Goal: Task Accomplishment & Management: Complete application form

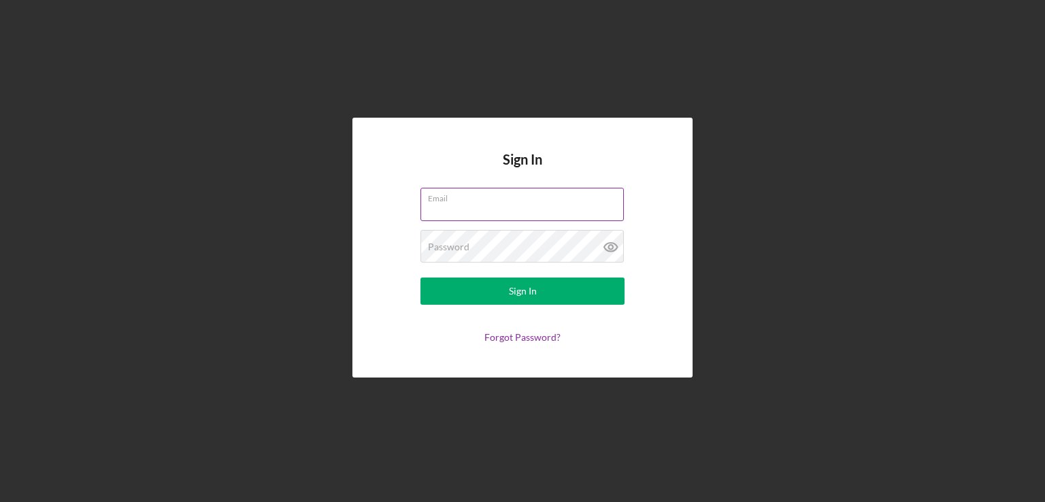
click at [493, 208] on input "Email" at bounding box center [521, 204] width 203 height 33
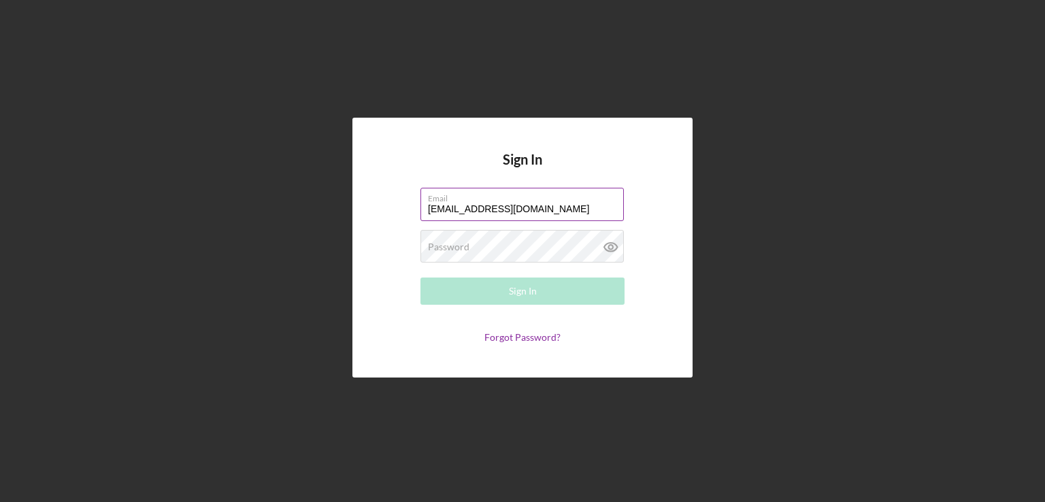
type input "[EMAIL_ADDRESS][DOMAIN_NAME]"
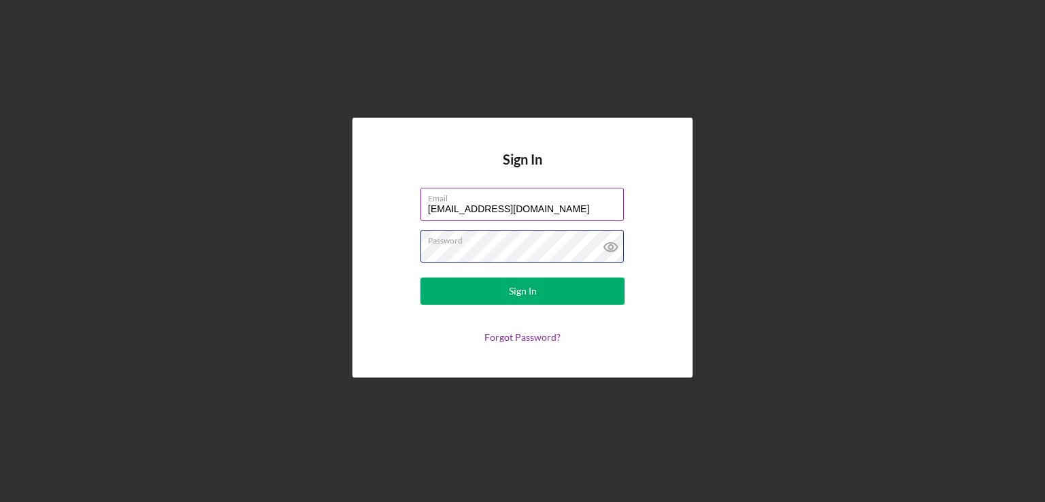
click at [420, 278] on button "Sign In" at bounding box center [522, 291] width 204 height 27
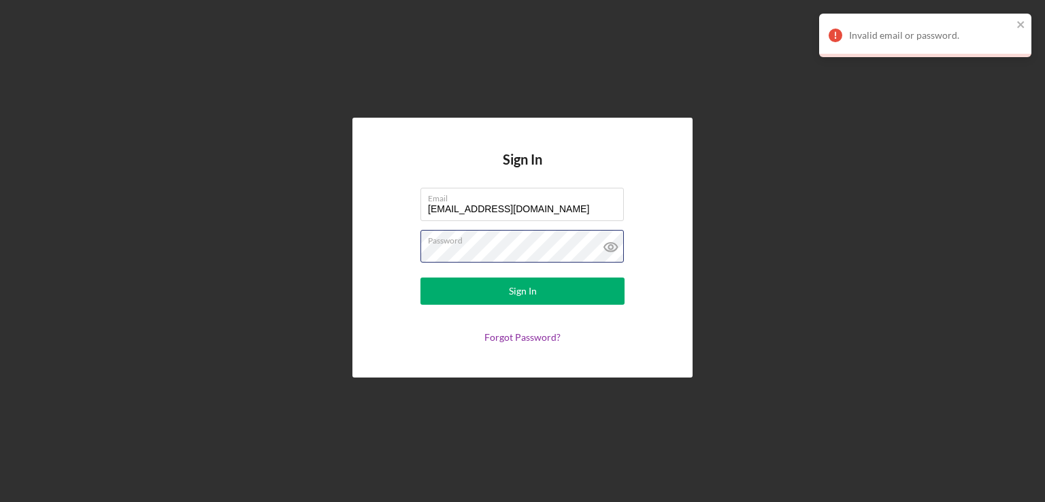
click at [403, 275] on form "Email [EMAIL_ADDRESS][DOMAIN_NAME] Password Sign In Forgot Password?" at bounding box center [522, 265] width 272 height 155
click at [609, 251] on icon at bounding box center [610, 247] width 13 height 9
click at [318, 256] on div "Sign In Email [EMAIL_ADDRESS][DOMAIN_NAME] Password Sign In Forgot Password?" at bounding box center [522, 247] width 1031 height 495
click at [420, 278] on button "Sign In" at bounding box center [522, 291] width 204 height 27
click at [532, 339] on link "Forgot Password?" at bounding box center [522, 337] width 76 height 12
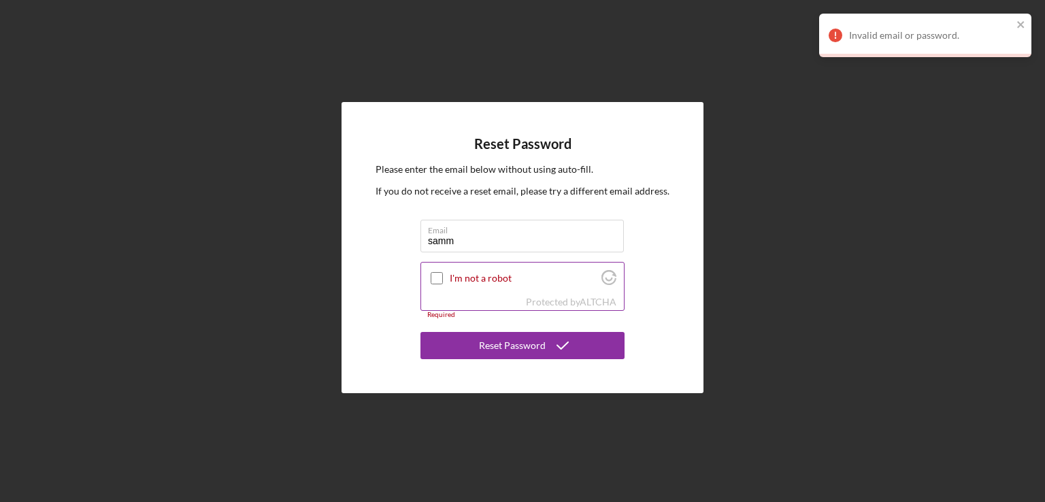
type input "[EMAIL_ADDRESS][DOMAIN_NAME]"
click at [433, 280] on input "I'm not a robot" at bounding box center [437, 278] width 12 height 12
checkbox input "true"
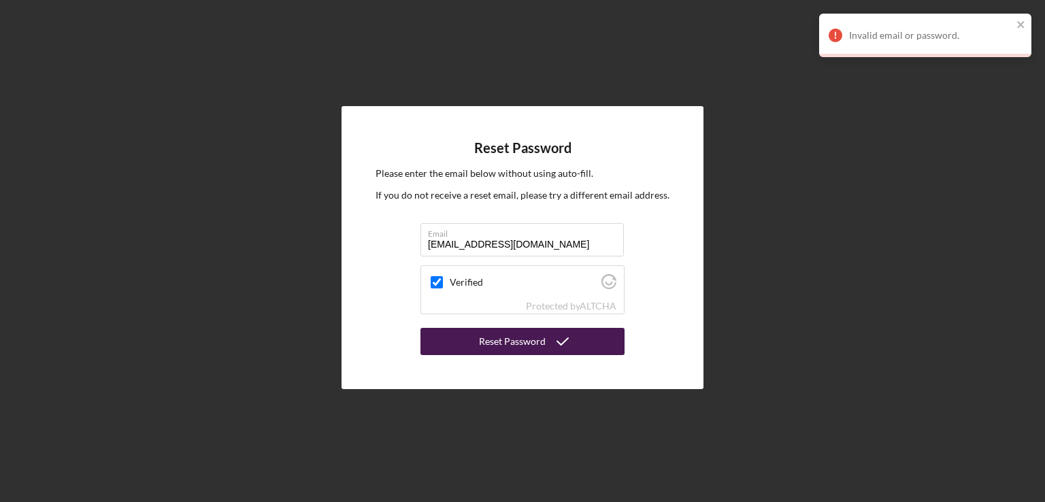
click at [541, 348] on div "Reset Password" at bounding box center [512, 341] width 67 height 27
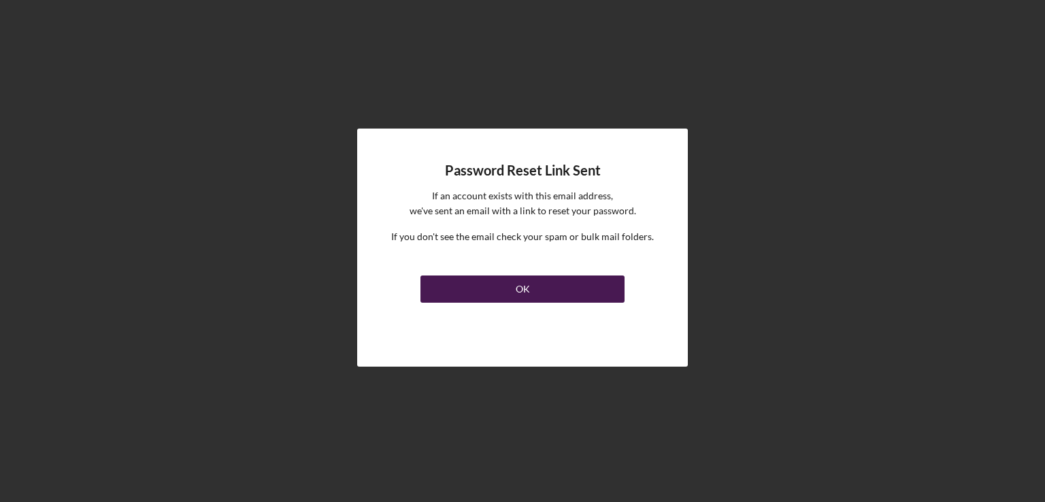
click at [526, 290] on div "OK" at bounding box center [523, 288] width 14 height 27
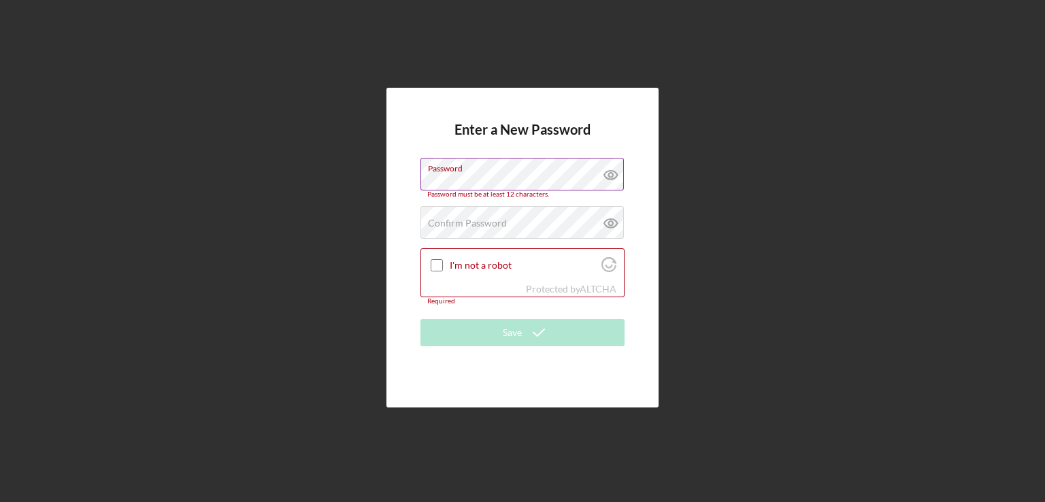
click at [614, 181] on icon at bounding box center [611, 175] width 34 height 34
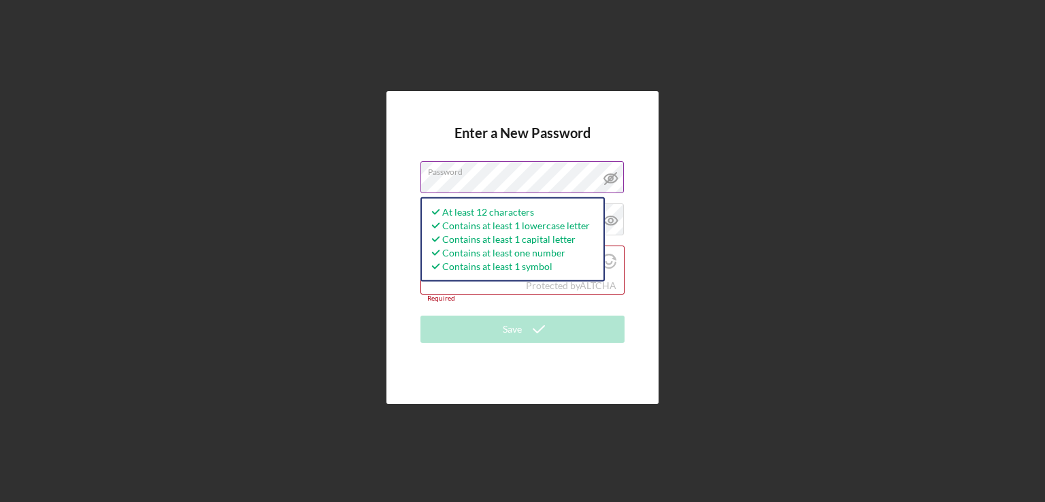
click at [616, 139] on form "Enter a New Password Password At least 12 characters Contains at least 1 lowerc…" at bounding box center [522, 247] width 204 height 245
click at [634, 123] on div "Enter a New Password Password At least 12 characters Contains at least 1 lowerc…" at bounding box center [522, 247] width 272 height 313
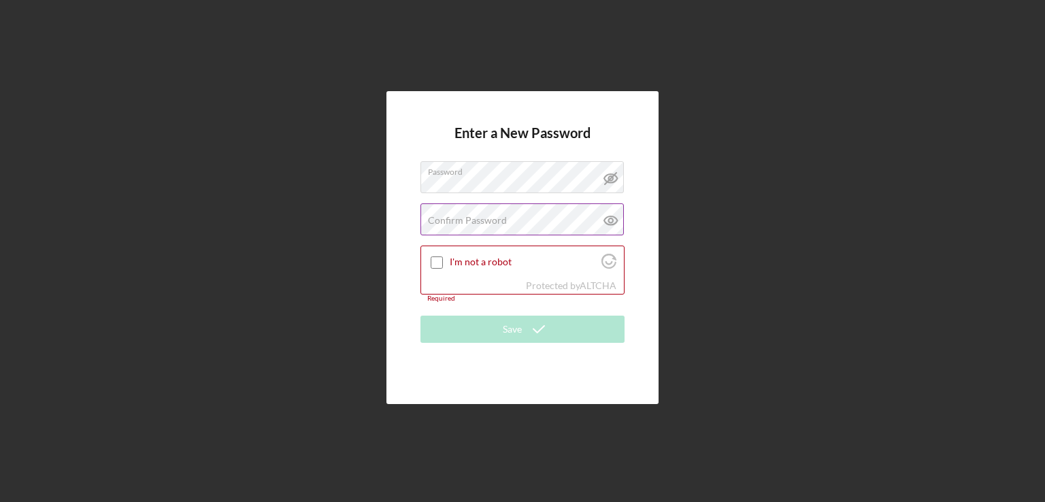
click at [494, 224] on label "Confirm Password" at bounding box center [467, 220] width 79 height 11
click at [623, 223] on icon at bounding box center [611, 220] width 34 height 34
click at [438, 265] on input "I'm not a robot" at bounding box center [437, 262] width 12 height 12
checkbox input "true"
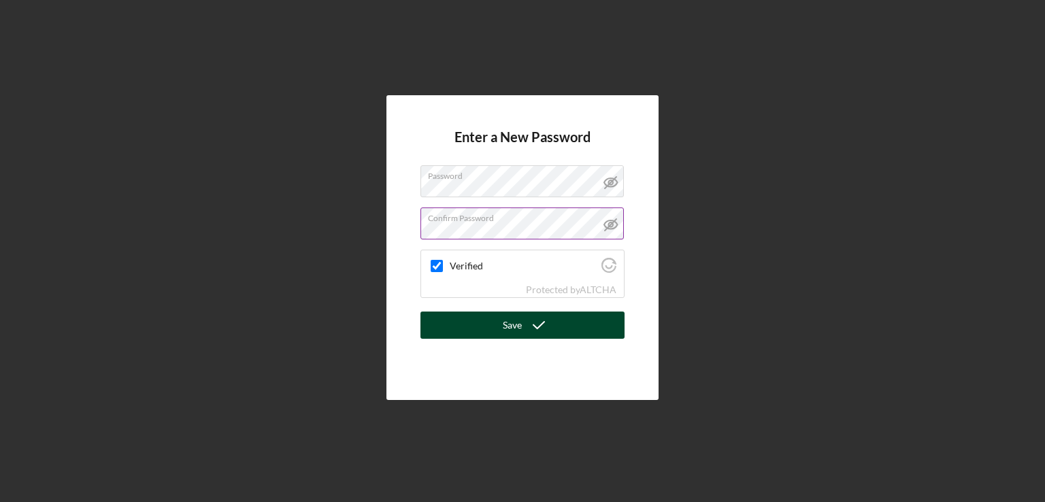
click at [530, 331] on icon "submit" at bounding box center [539, 325] width 34 height 34
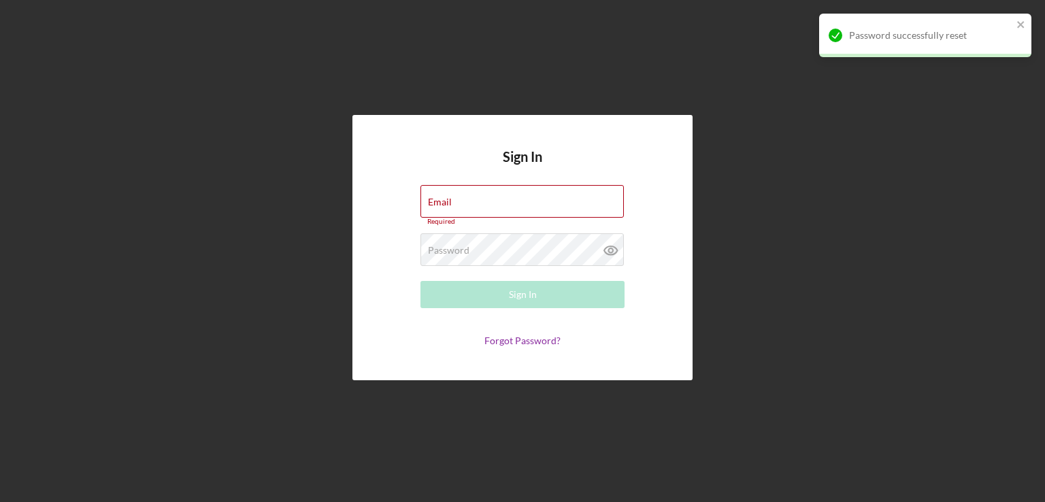
type input "[EMAIL_ADDRESS][DOMAIN_NAME]"
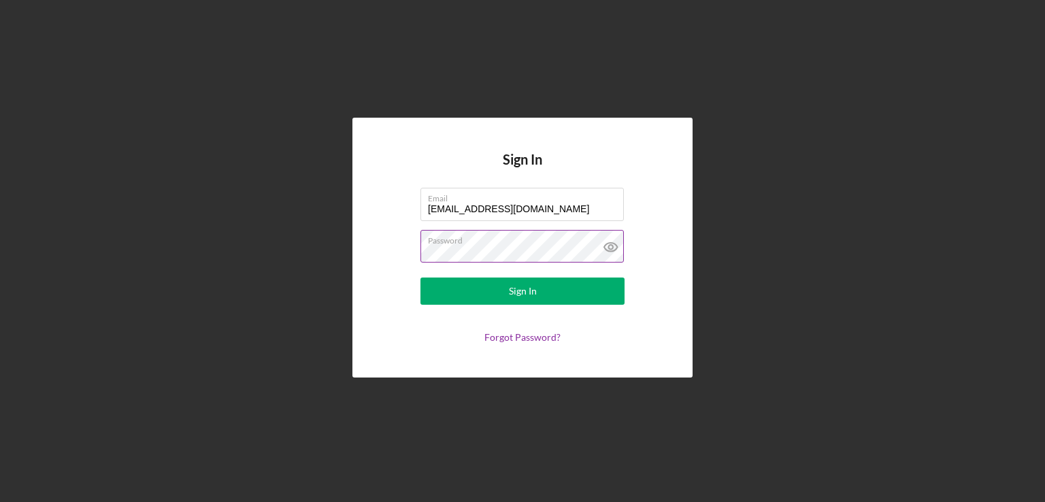
click at [608, 248] on icon at bounding box center [610, 247] width 4 height 4
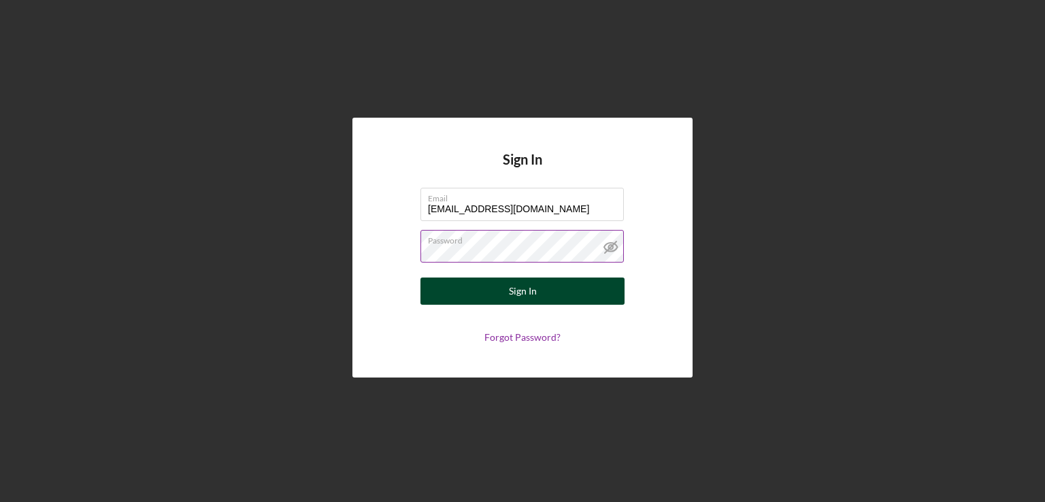
click at [514, 294] on div "Sign In" at bounding box center [523, 291] width 28 height 27
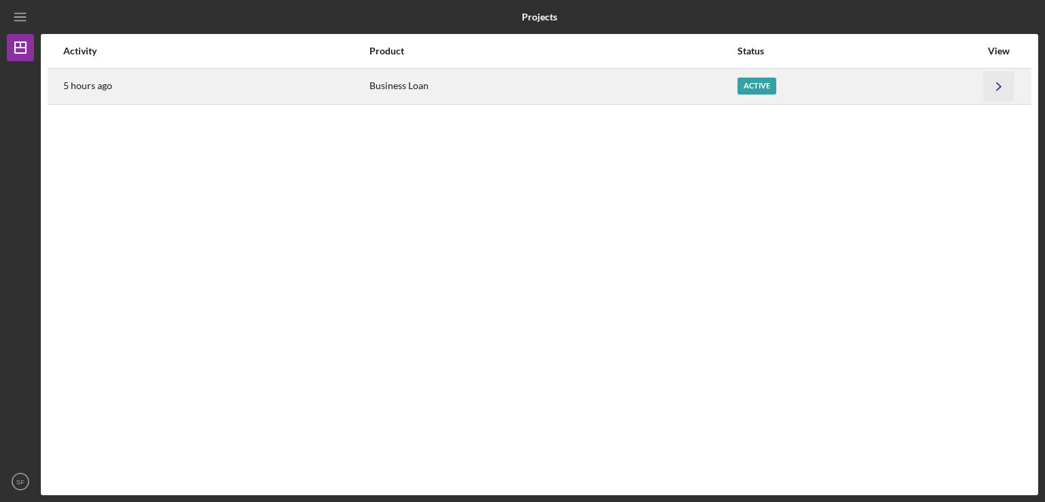
click at [1005, 82] on icon "Icon/Navigate" at bounding box center [999, 86] width 31 height 31
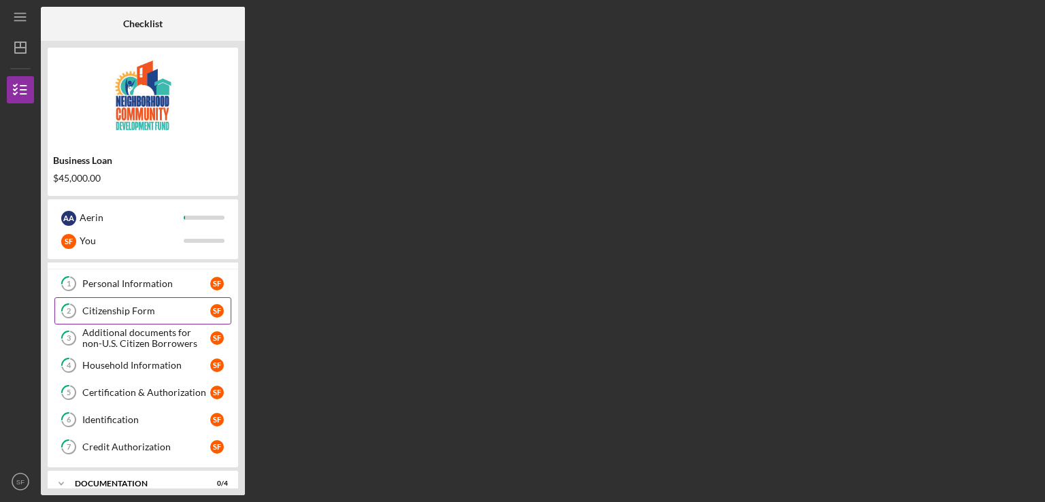
scroll to position [35, 0]
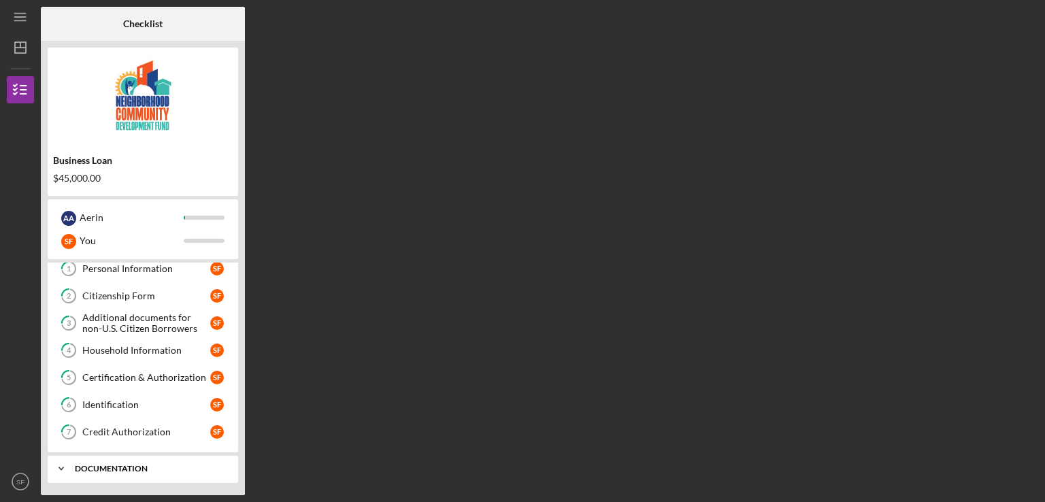
click at [78, 465] on div "documentation" at bounding box center [148, 469] width 146 height 8
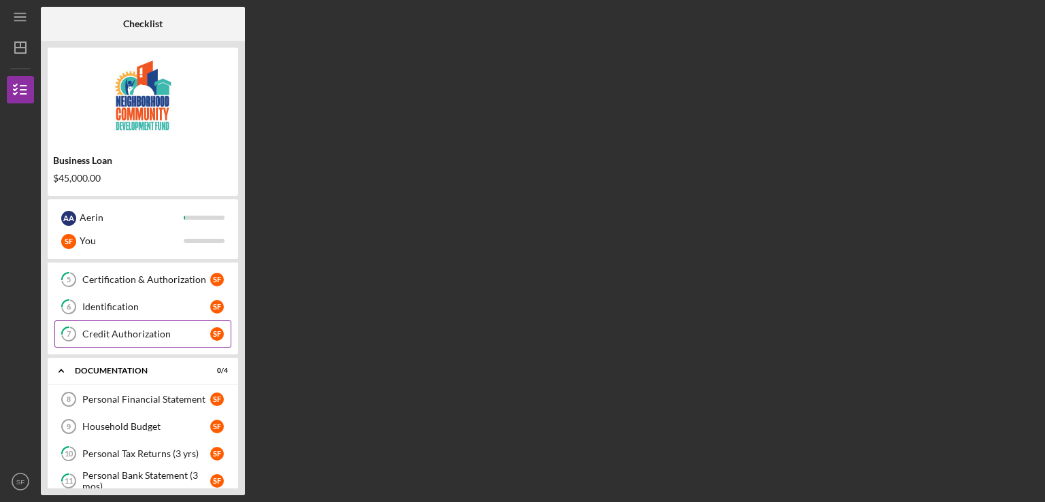
scroll to position [150, 0]
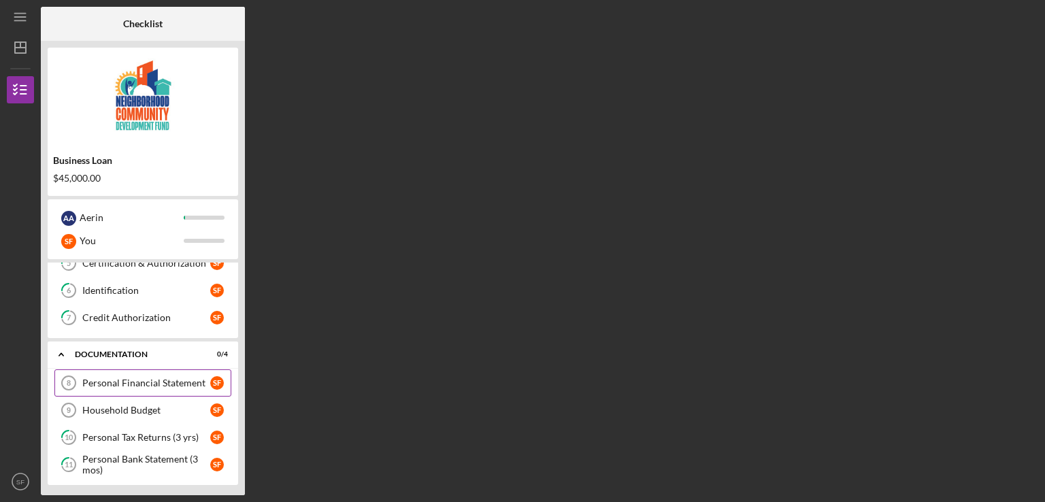
click at [171, 382] on div "Personal Financial Statement" at bounding box center [146, 383] width 128 height 11
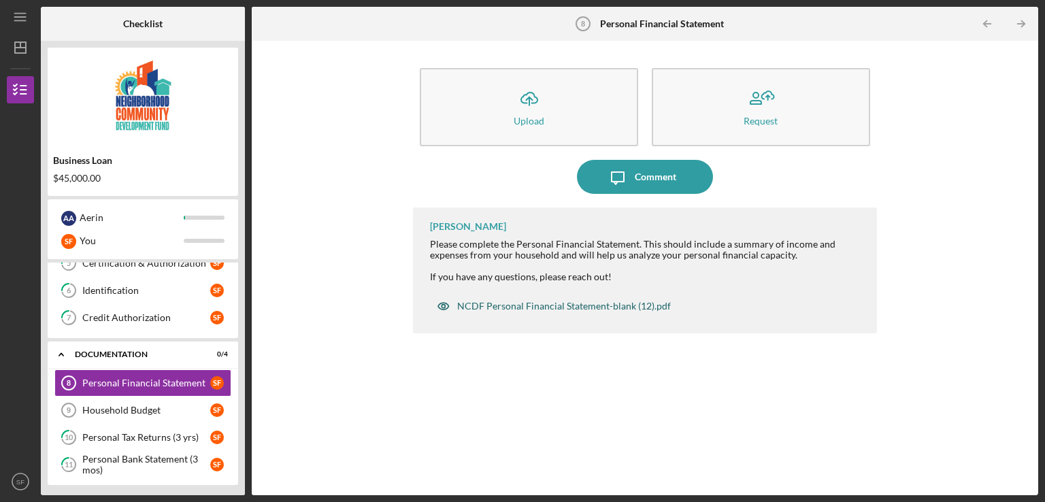
click at [605, 308] on div "NCDF Personal Financial Statement-blank (12).pdf" at bounding box center [564, 306] width 214 height 11
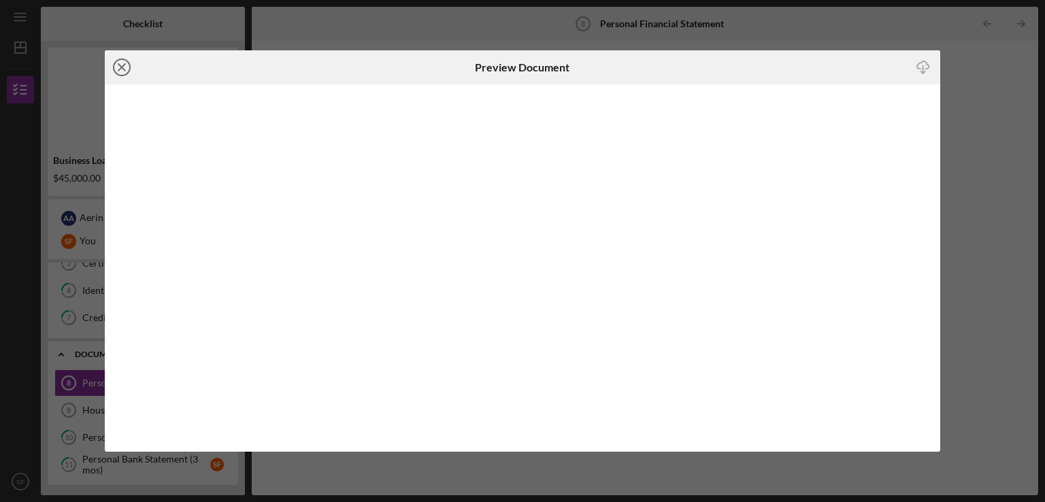
click at [127, 69] on icon "Icon/Close" at bounding box center [122, 67] width 34 height 34
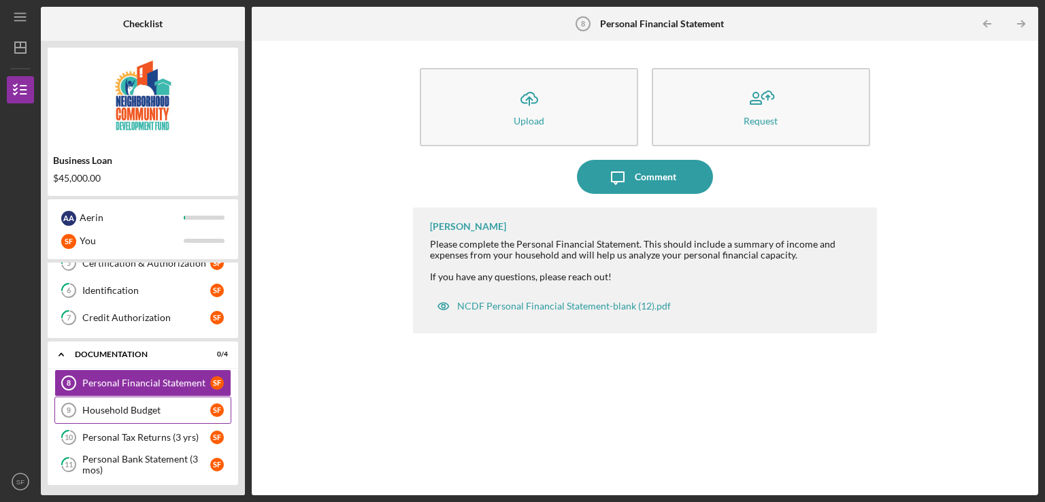
click at [136, 405] on div "Household Budget" at bounding box center [146, 410] width 128 height 11
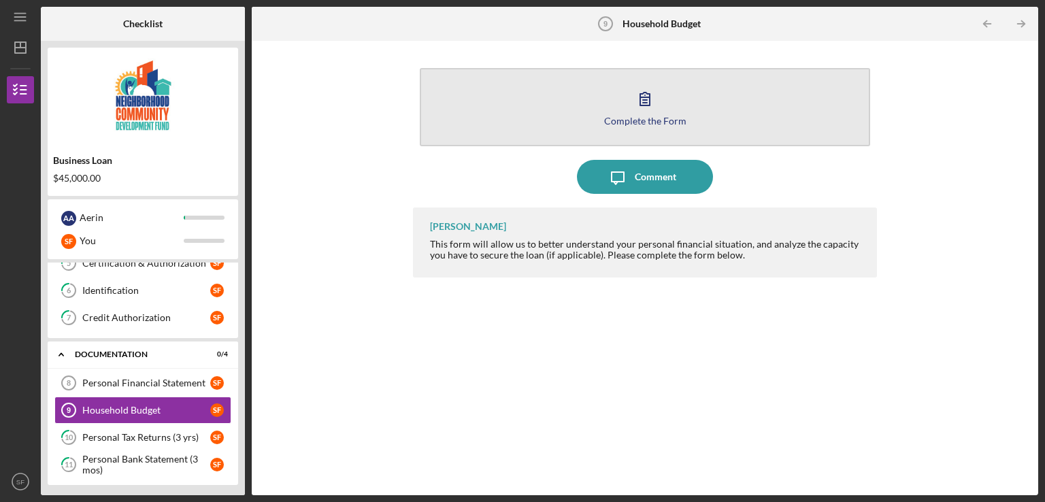
click at [729, 133] on button "Complete the Form Form" at bounding box center [645, 107] width 450 height 78
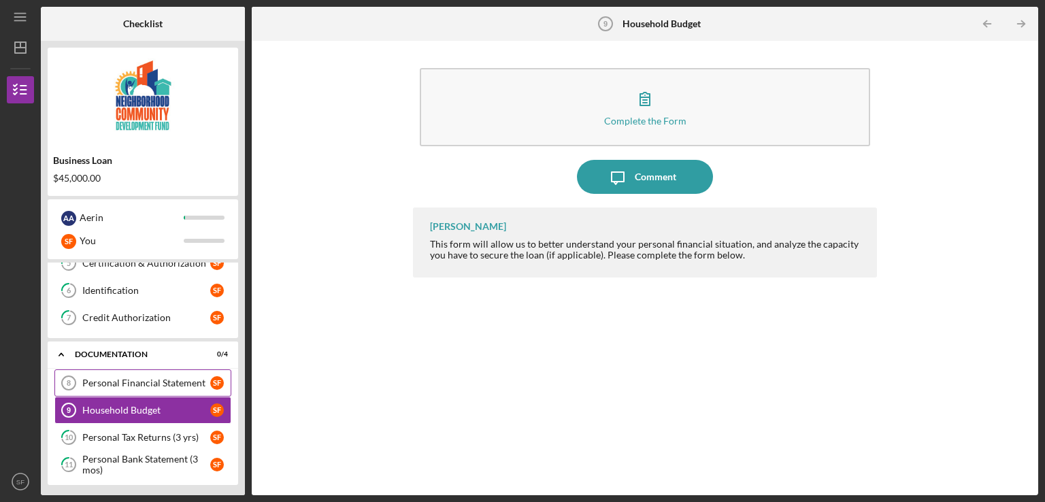
click at [128, 385] on div "Personal Financial Statement" at bounding box center [146, 383] width 128 height 11
